Goal: Information Seeking & Learning: Learn about a topic

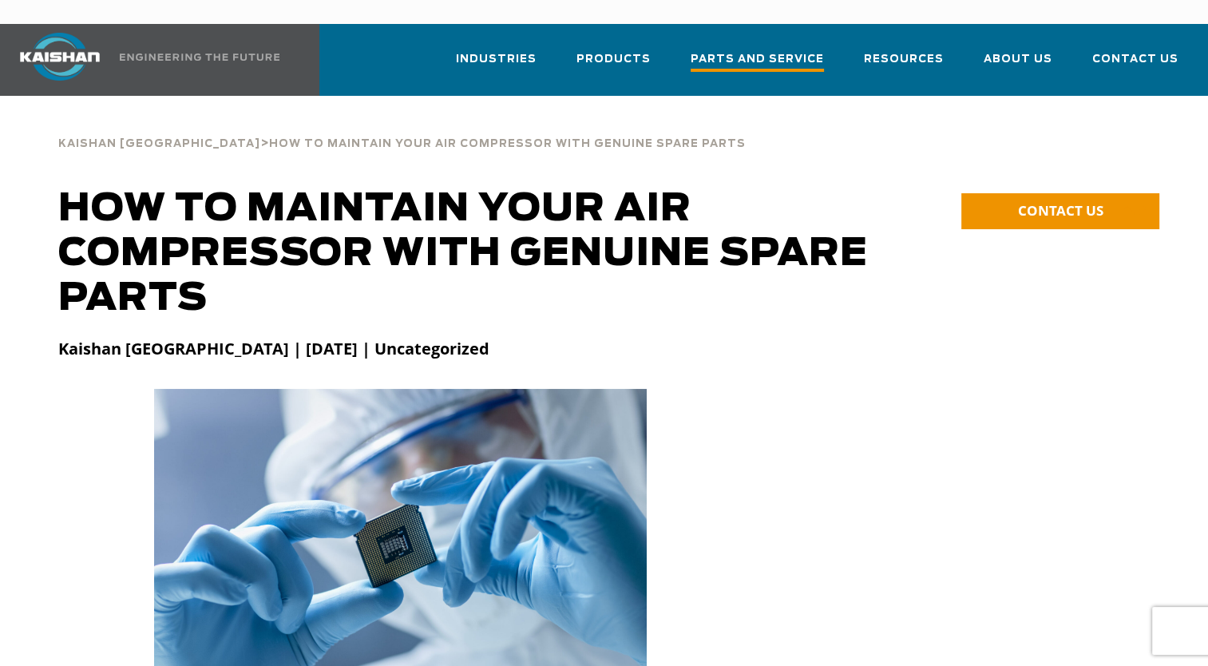
click at [796, 50] on span "Parts and Service" at bounding box center [757, 61] width 133 height 22
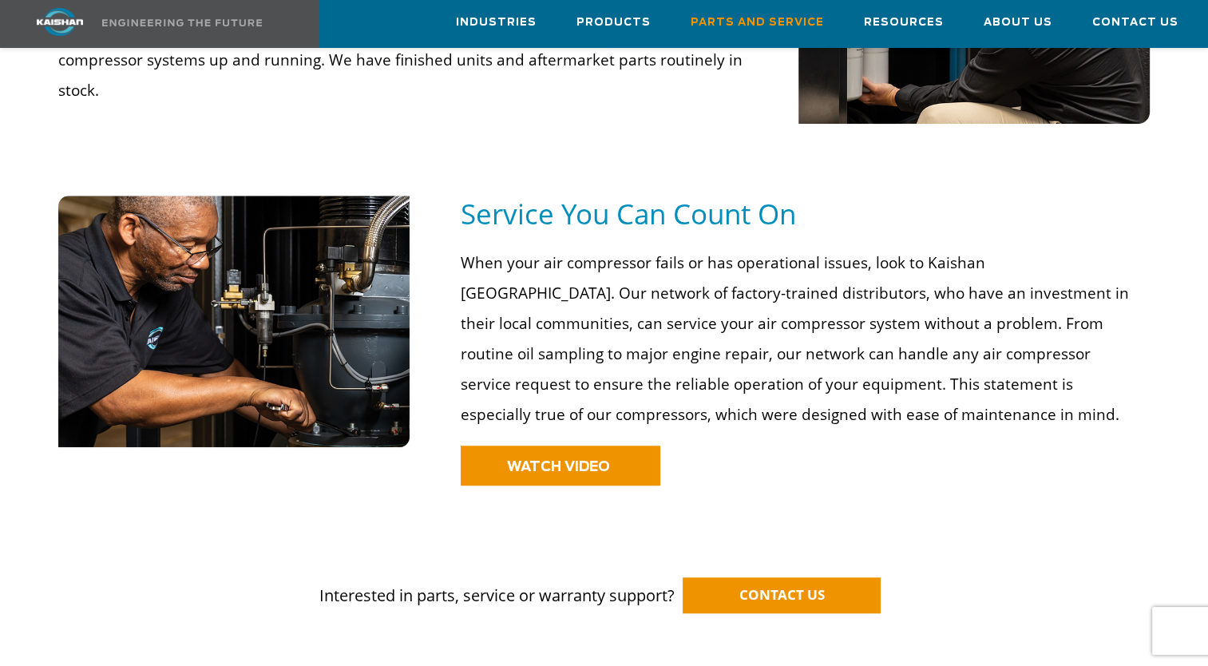
scroll to position [1038, 0]
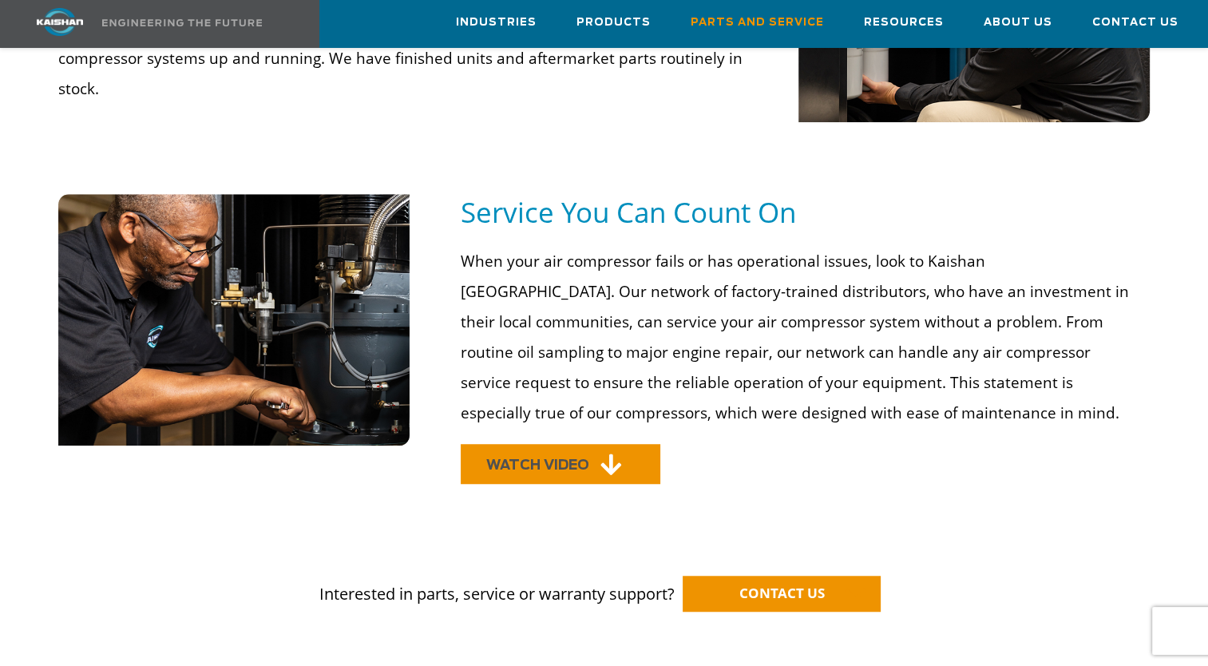
click at [641, 444] on link "WATCH VIDEO" at bounding box center [561, 464] width 200 height 40
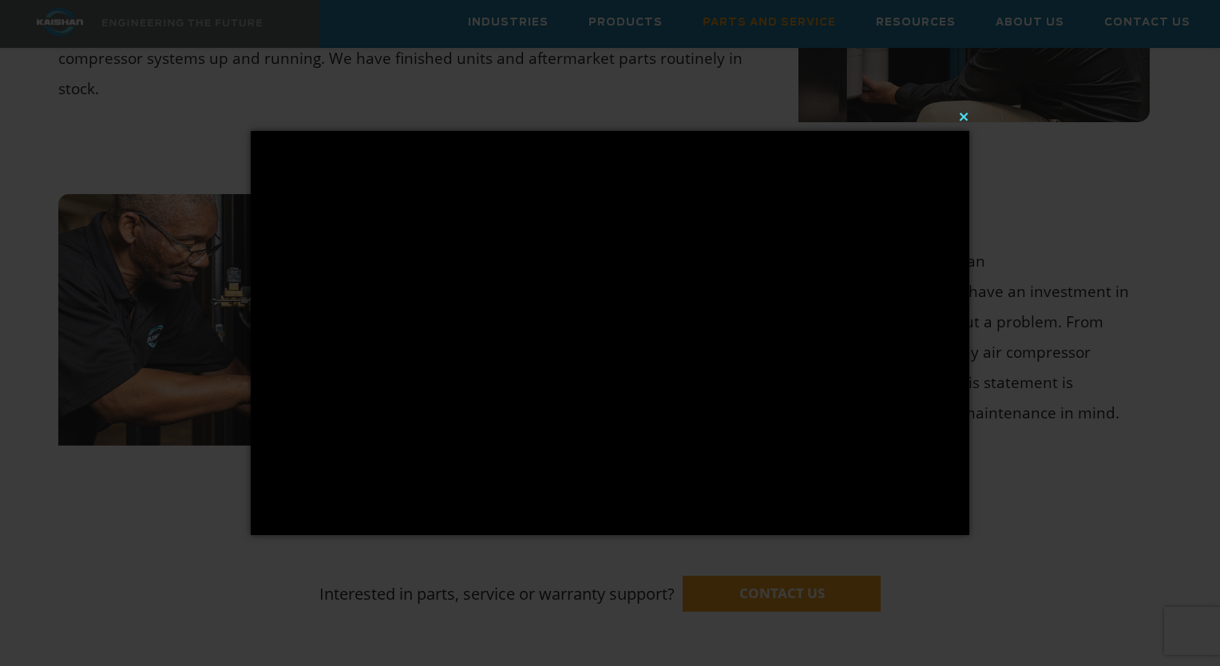
click at [956, 120] on button "×" at bounding box center [614, 116] width 718 height 35
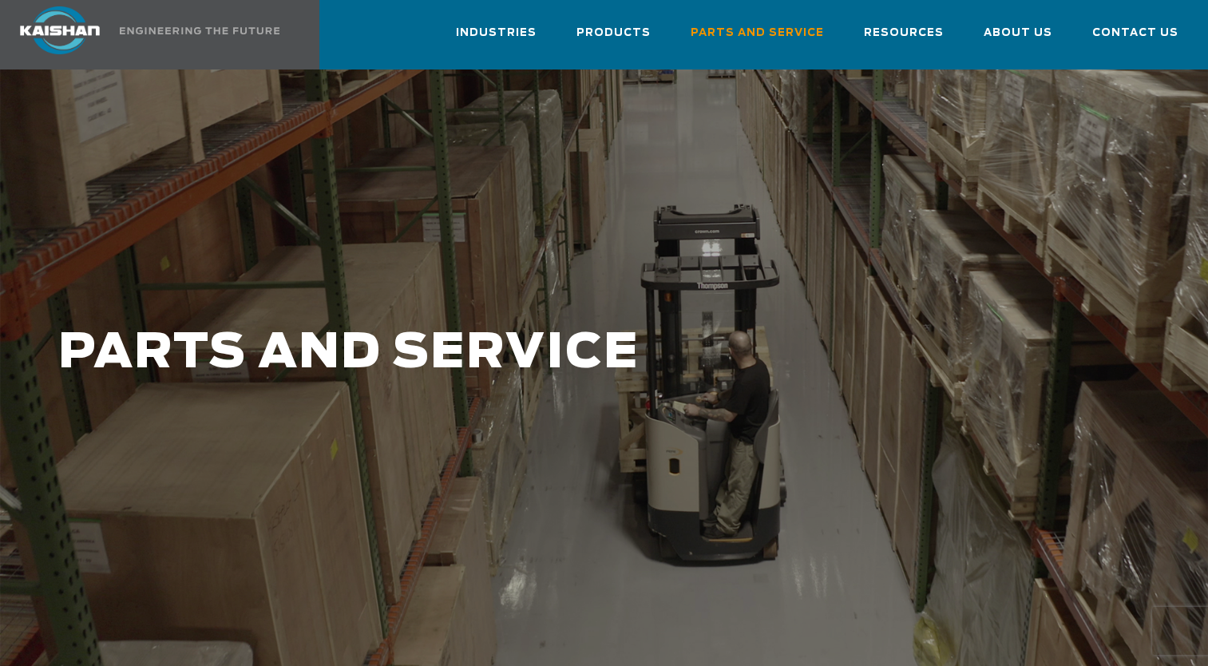
scroll to position [0, 0]
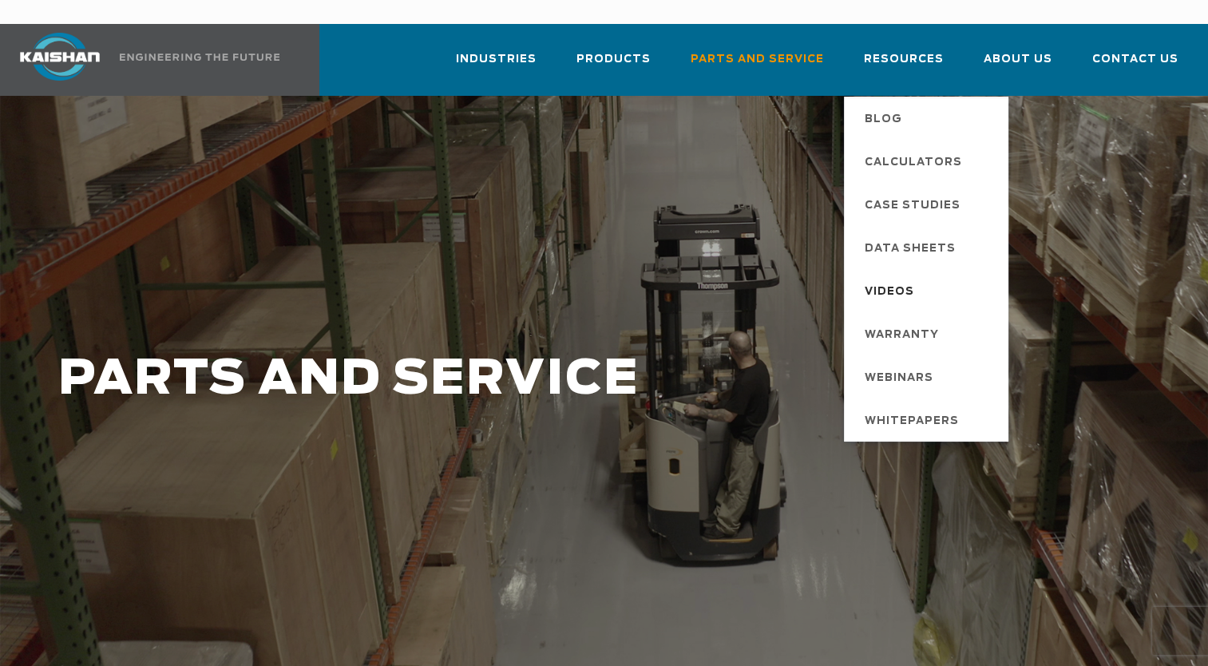
click at [901, 279] on span "Videos" at bounding box center [889, 292] width 49 height 27
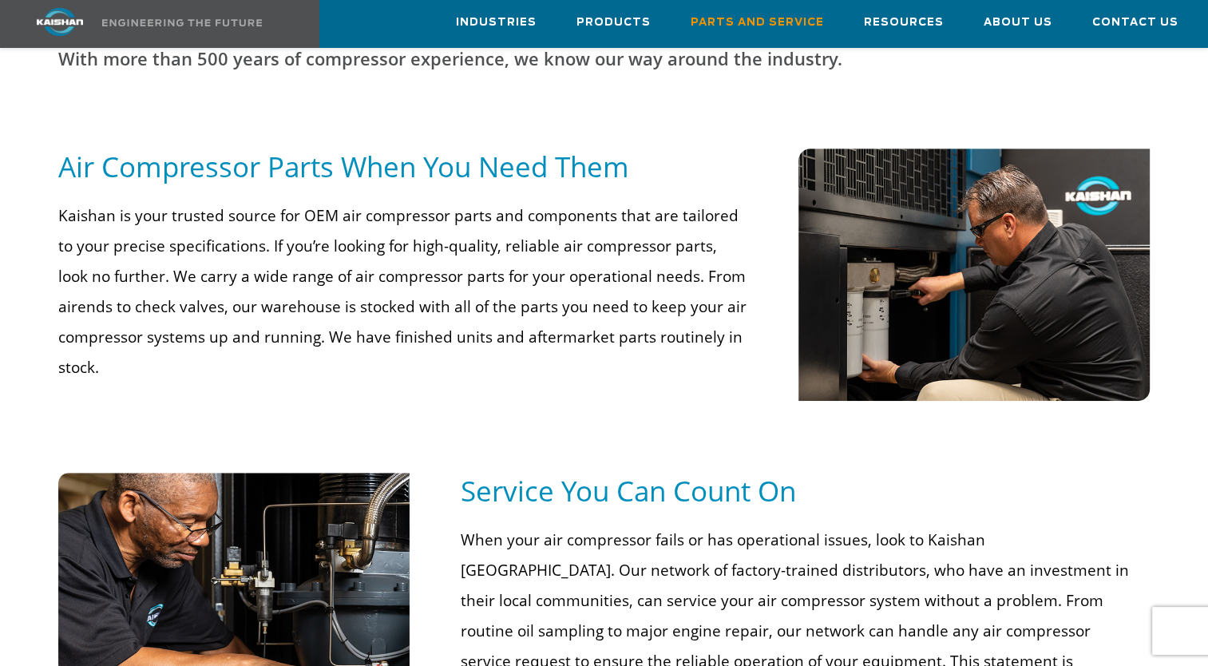
scroll to position [639, 0]
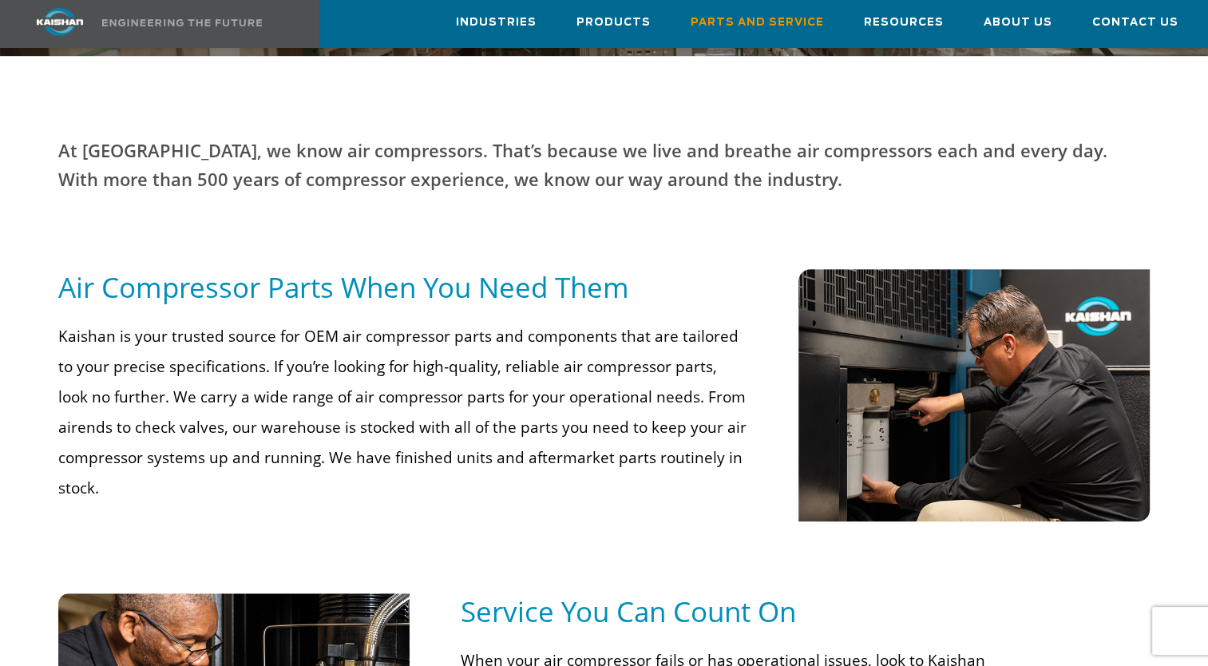
click at [878, 355] on img at bounding box center [973, 395] width 351 height 252
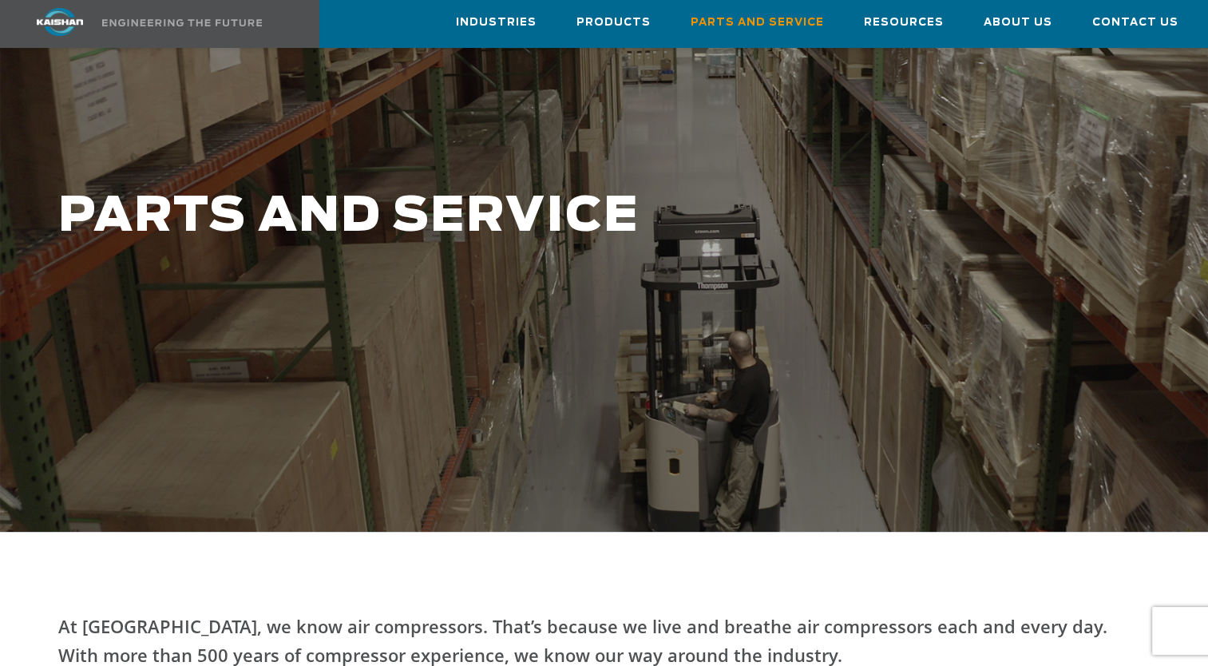
scroll to position [0, 0]
